Goal: Task Accomplishment & Management: Complete application form

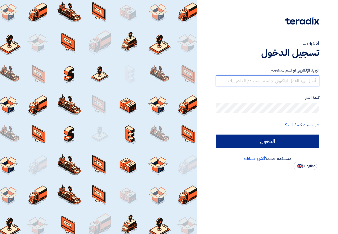
type input "[EMAIL_ADDRESS][DOMAIN_NAME]"
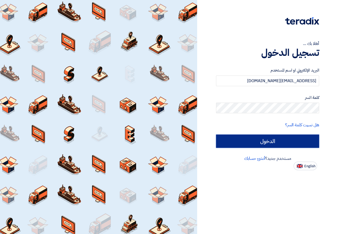
click at [292, 141] on input "الدخول" at bounding box center [267, 140] width 103 height 13
type input "Sign in"
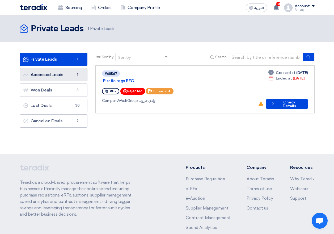
click at [74, 78] on link "Accessed Leads Accessed Leads 1" at bounding box center [54, 74] width 68 height 13
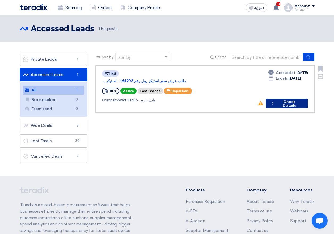
click at [285, 99] on button "Check details Check Details" at bounding box center [287, 104] width 42 height 10
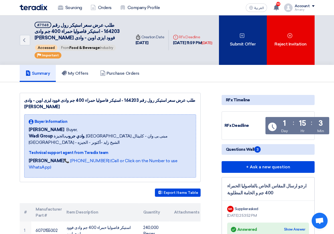
click at [233, 52] on div "Submit Offer" at bounding box center [243, 39] width 48 height 49
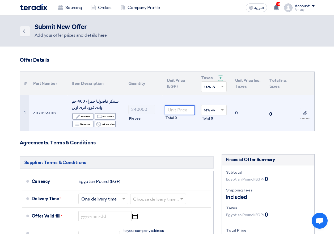
click at [172, 111] on input "number" at bounding box center [180, 110] width 30 height 10
type input "0.915"
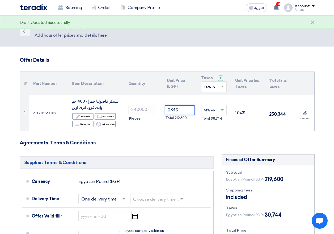
scroll to position [53, 0]
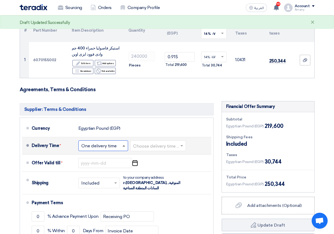
click at [123, 146] on span at bounding box center [123, 145] width 3 height 1
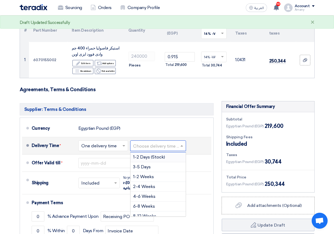
click at [180, 146] on input "text" at bounding box center [158, 146] width 50 height 8
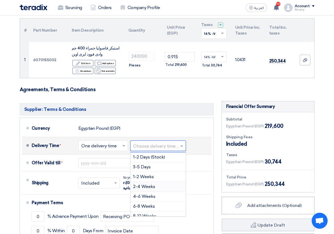
click at [162, 188] on div "2-4 Weeks" at bounding box center [157, 187] width 55 height 10
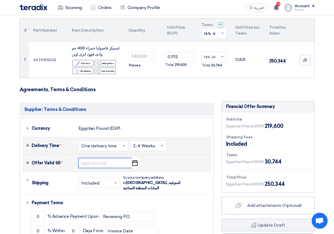
click at [107, 165] on input at bounding box center [104, 163] width 53 height 10
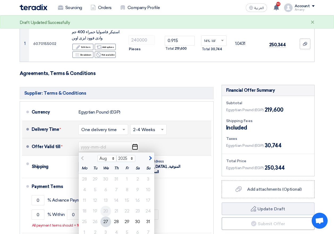
scroll to position [80, 0]
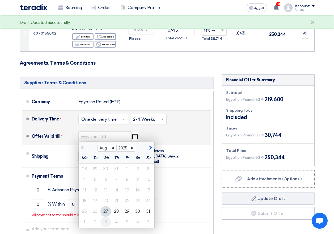
click at [108, 221] on div "3" at bounding box center [105, 222] width 11 height 11
type input "[DATE]"
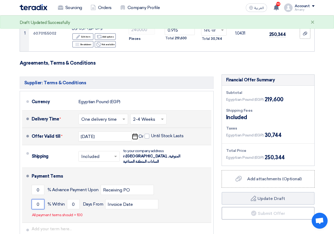
click at [32, 200] on input "0" at bounding box center [38, 204] width 13 height 10
type input "100"
drag, startPoint x: 76, startPoint y: 200, endPoint x: 67, endPoint y: 200, distance: 8.5
click at [67, 200] on input "0" at bounding box center [73, 204] width 13 height 10
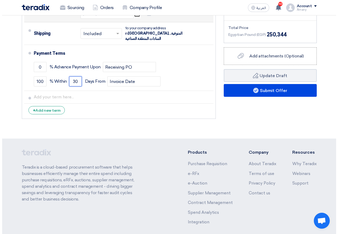
scroll to position [222, 0]
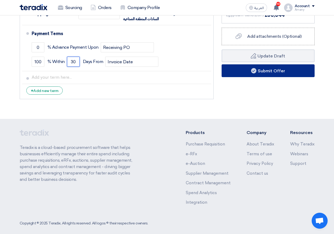
type input "30"
click at [284, 75] on button "Submit Offer" at bounding box center [268, 70] width 93 height 13
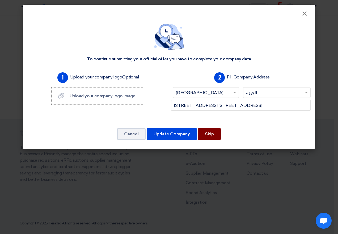
click at [217, 135] on button "Skip" at bounding box center [209, 134] width 23 height 12
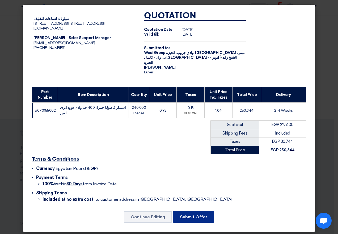
click at [200, 214] on button "Submit Offer" at bounding box center [193, 217] width 41 height 12
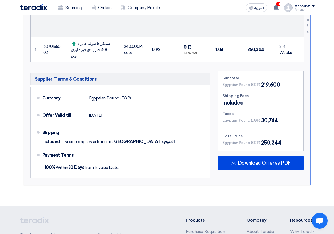
scroll to position [213, 0]
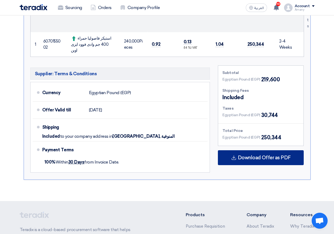
click at [247, 155] on span "Download Offer as PDF" at bounding box center [264, 157] width 53 height 5
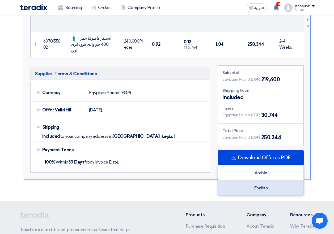
click at [265, 180] on div "English" at bounding box center [260, 187] width 85 height 15
